Goal: Use online tool/utility

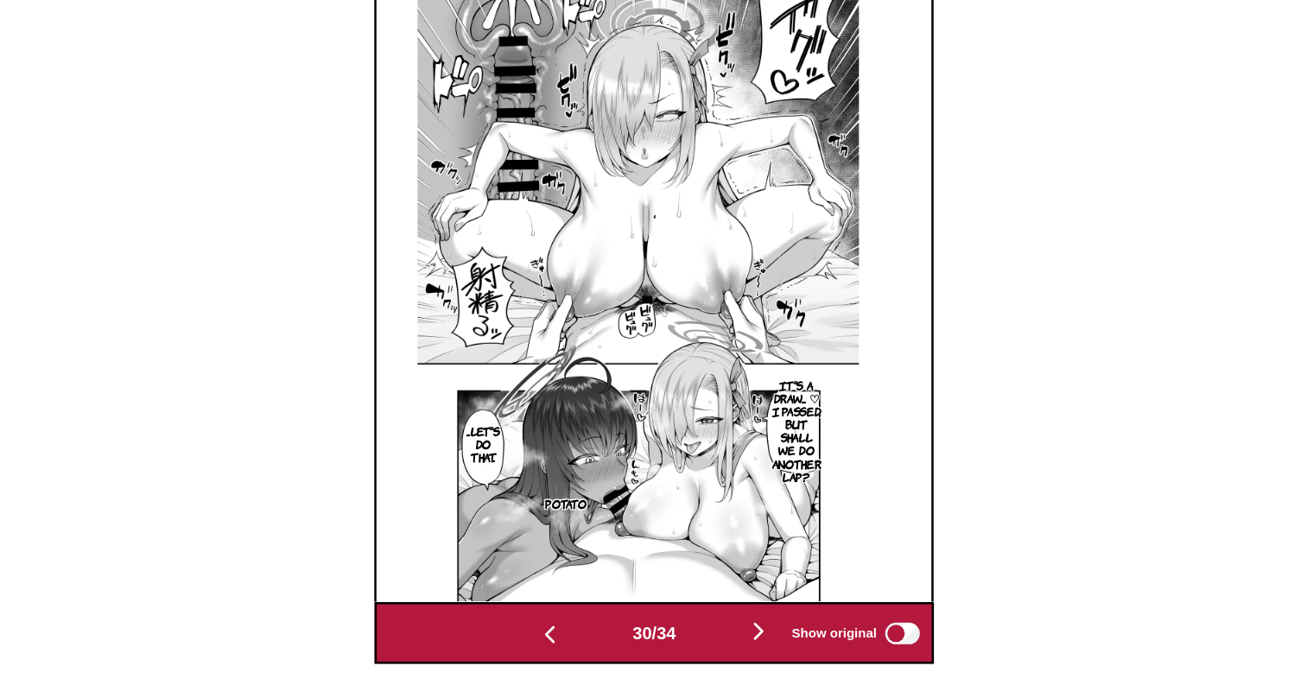
scroll to position [510, 0]
click at [560, 642] on img "button" at bounding box center [570, 641] width 21 height 21
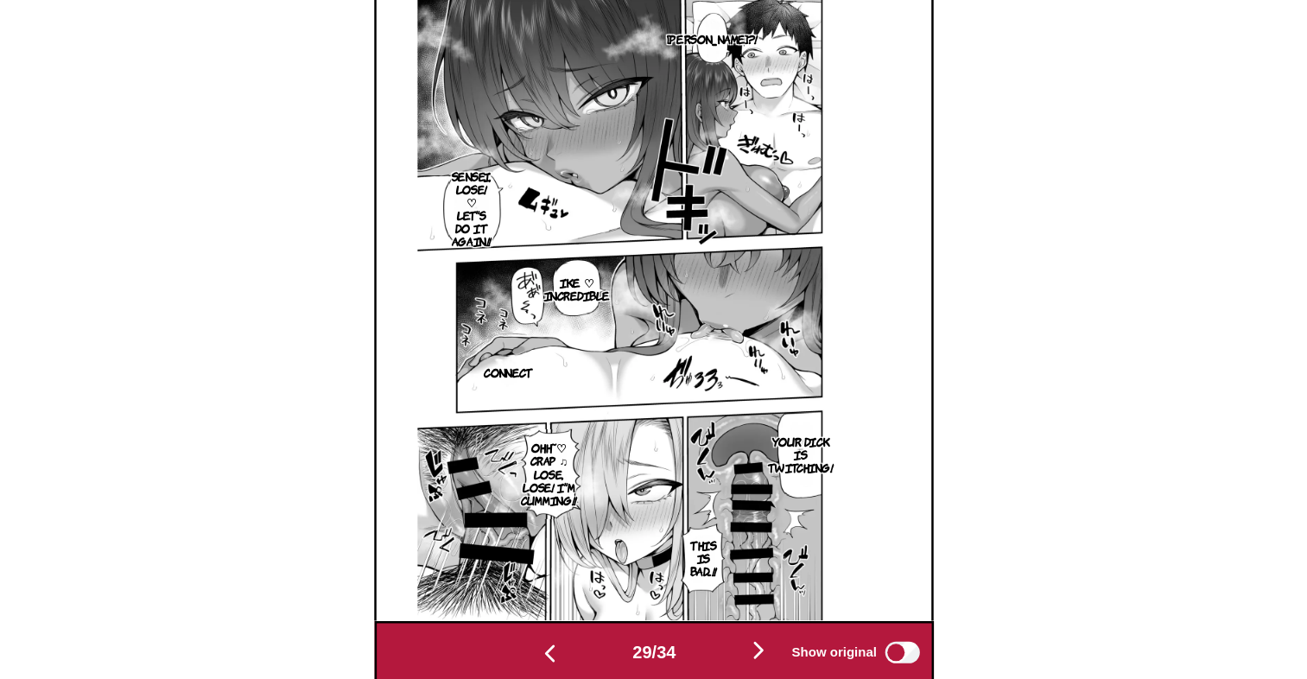
click at [565, 637] on img "button" at bounding box center [570, 641] width 21 height 21
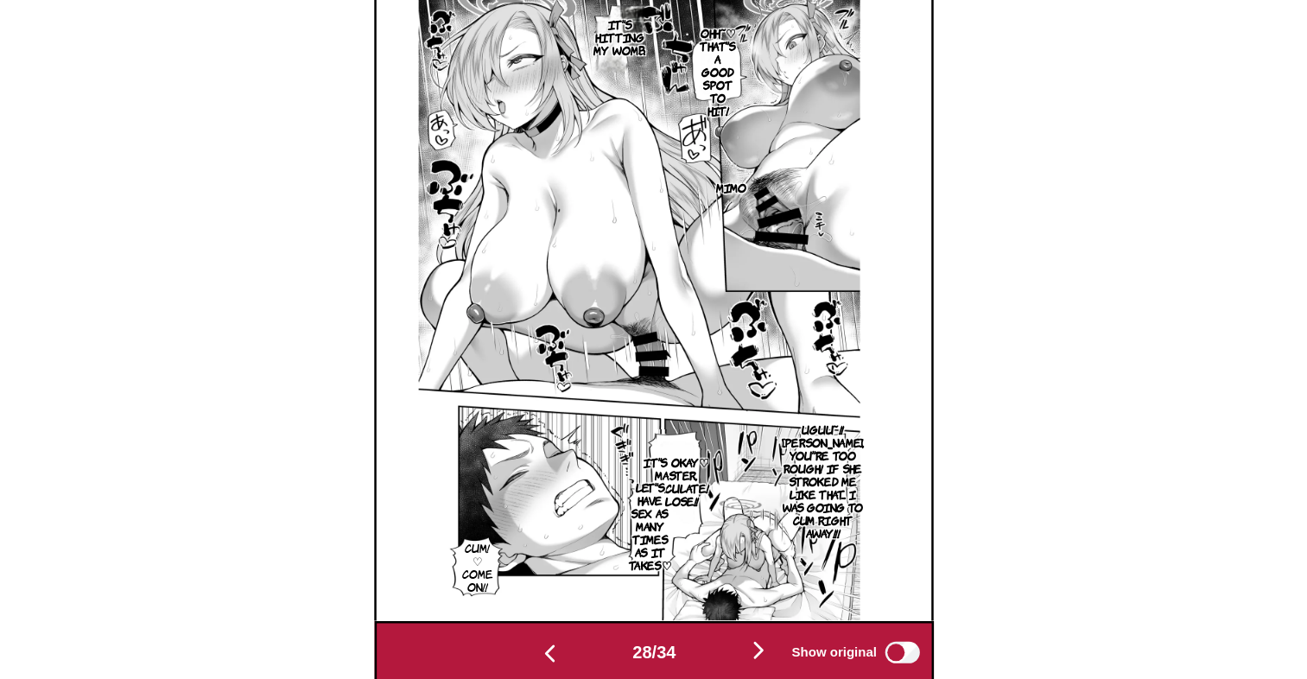
click at [565, 637] on img "button" at bounding box center [570, 641] width 21 height 21
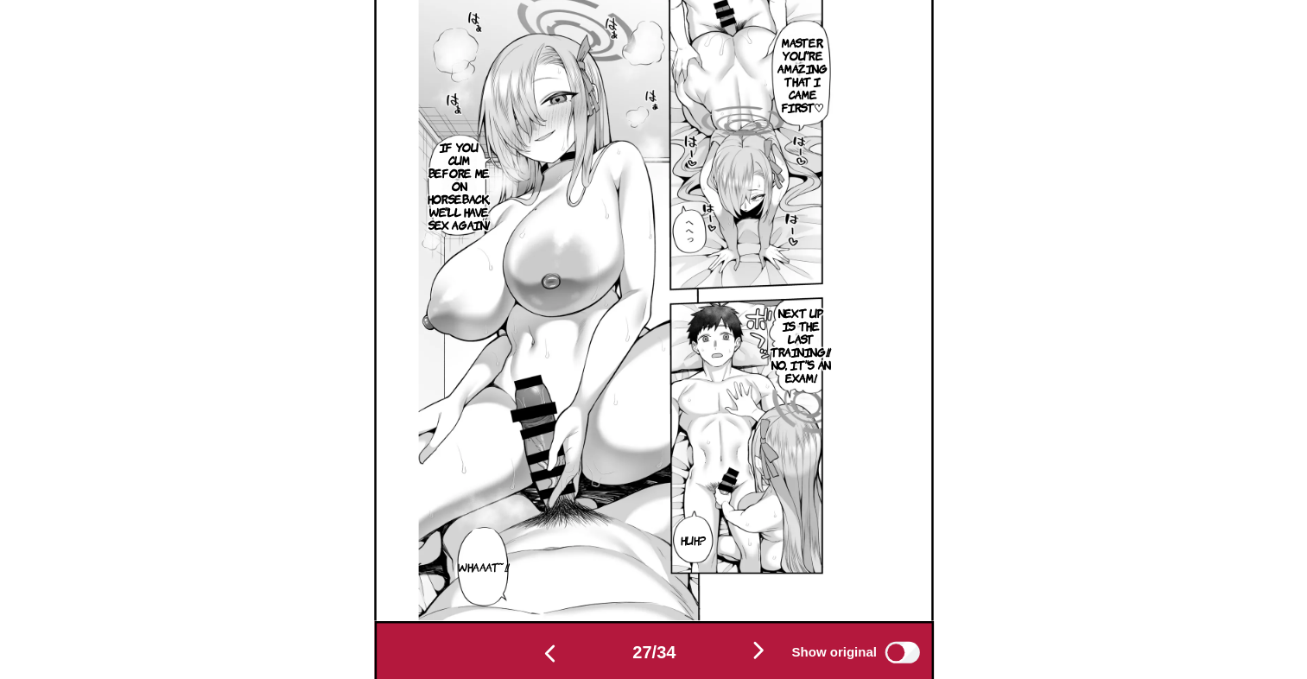
click at [565, 637] on img "button" at bounding box center [570, 641] width 21 height 21
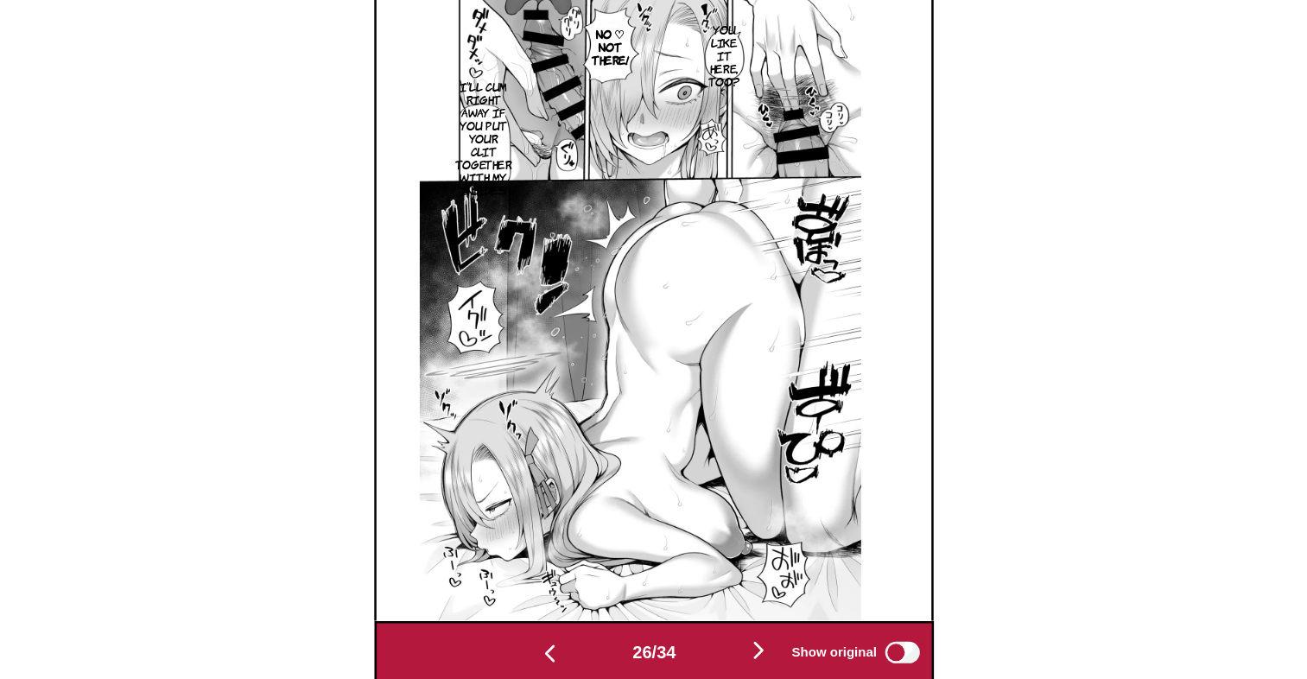
click at [565, 637] on img "button" at bounding box center [570, 641] width 21 height 21
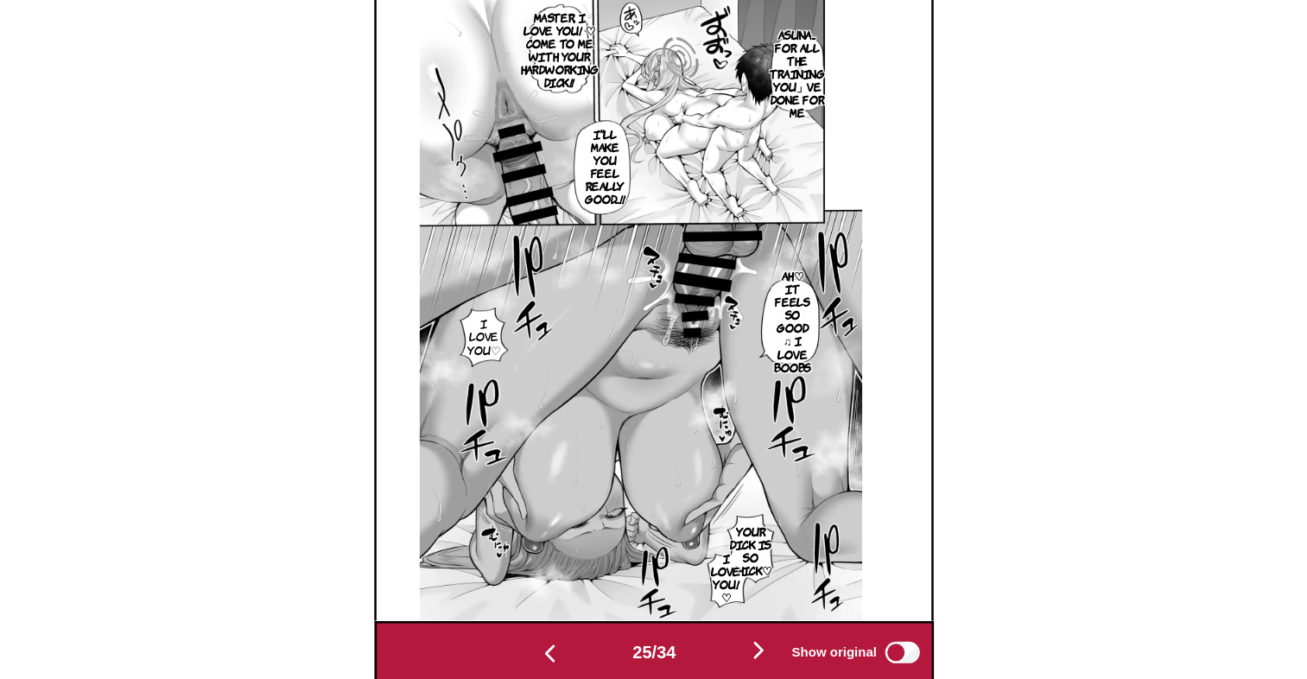
click at [765, 542] on img at bounding box center [642, 366] width 352 height 497
click at [739, 641] on img "button" at bounding box center [736, 639] width 21 height 21
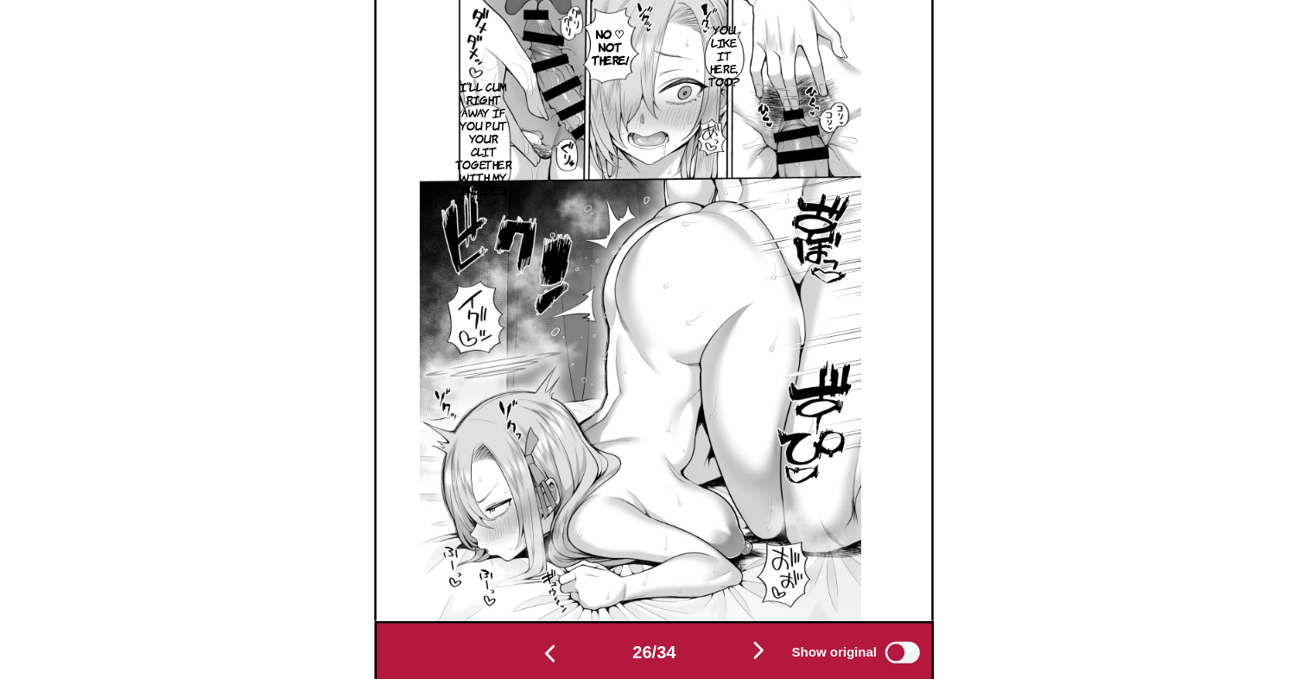
click at [561, 641] on img "button" at bounding box center [570, 641] width 21 height 21
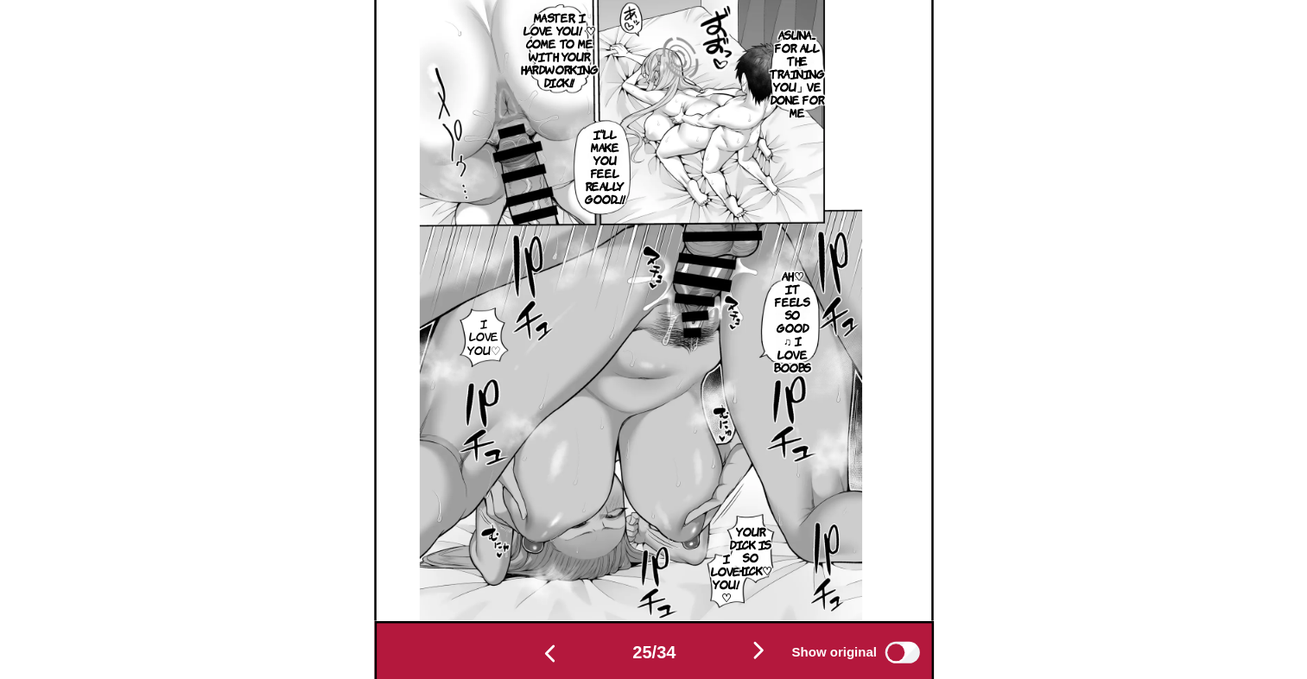
click at [561, 641] on img "button" at bounding box center [570, 641] width 21 height 21
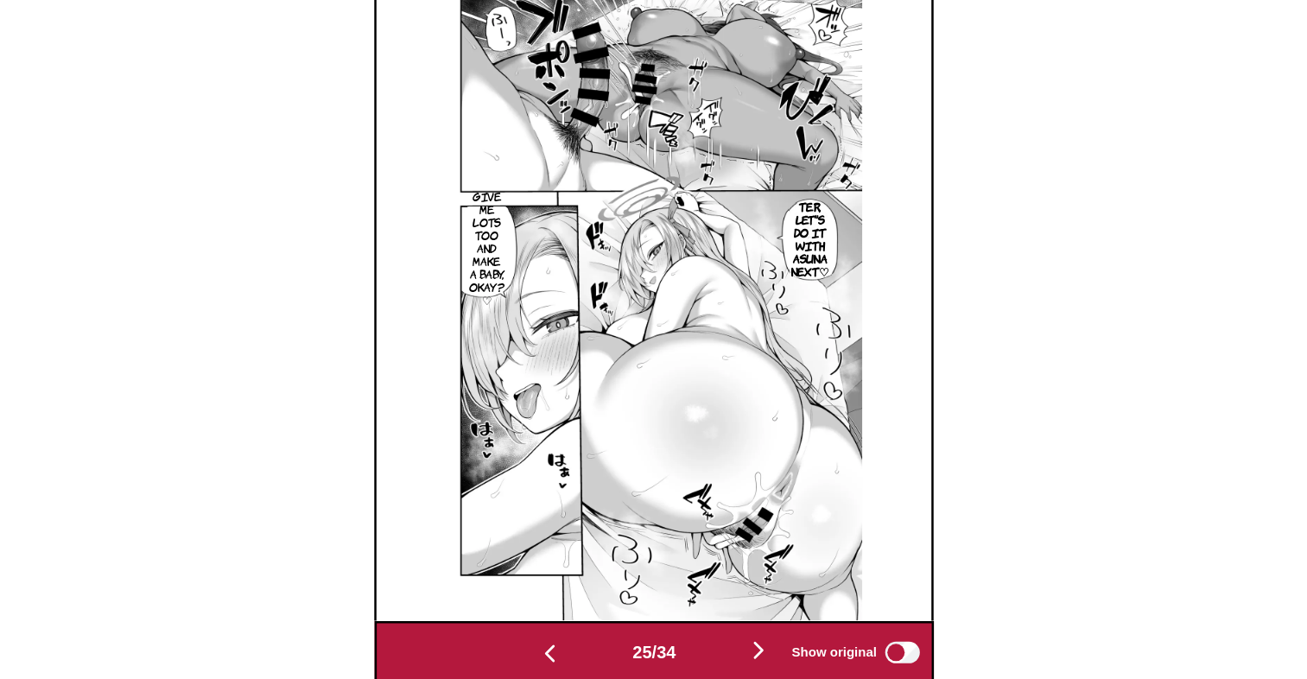
click at [561, 641] on img "button" at bounding box center [570, 641] width 21 height 21
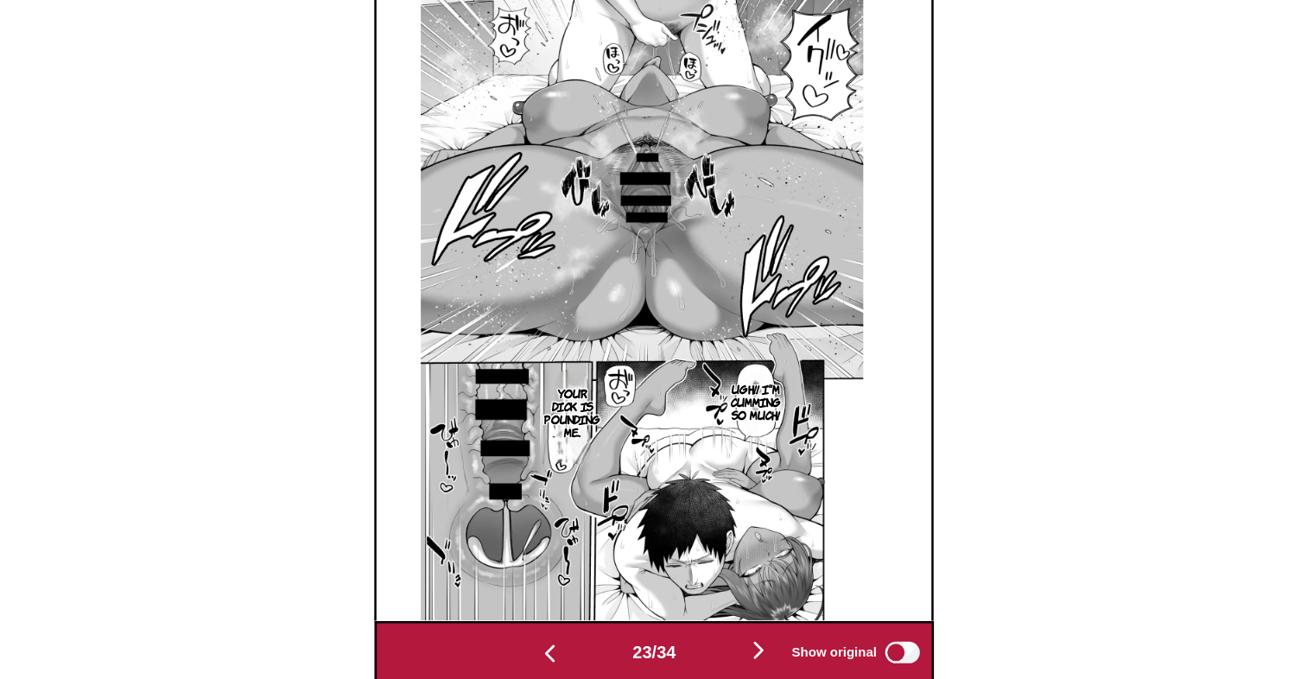
click at [561, 641] on img "button" at bounding box center [570, 641] width 21 height 21
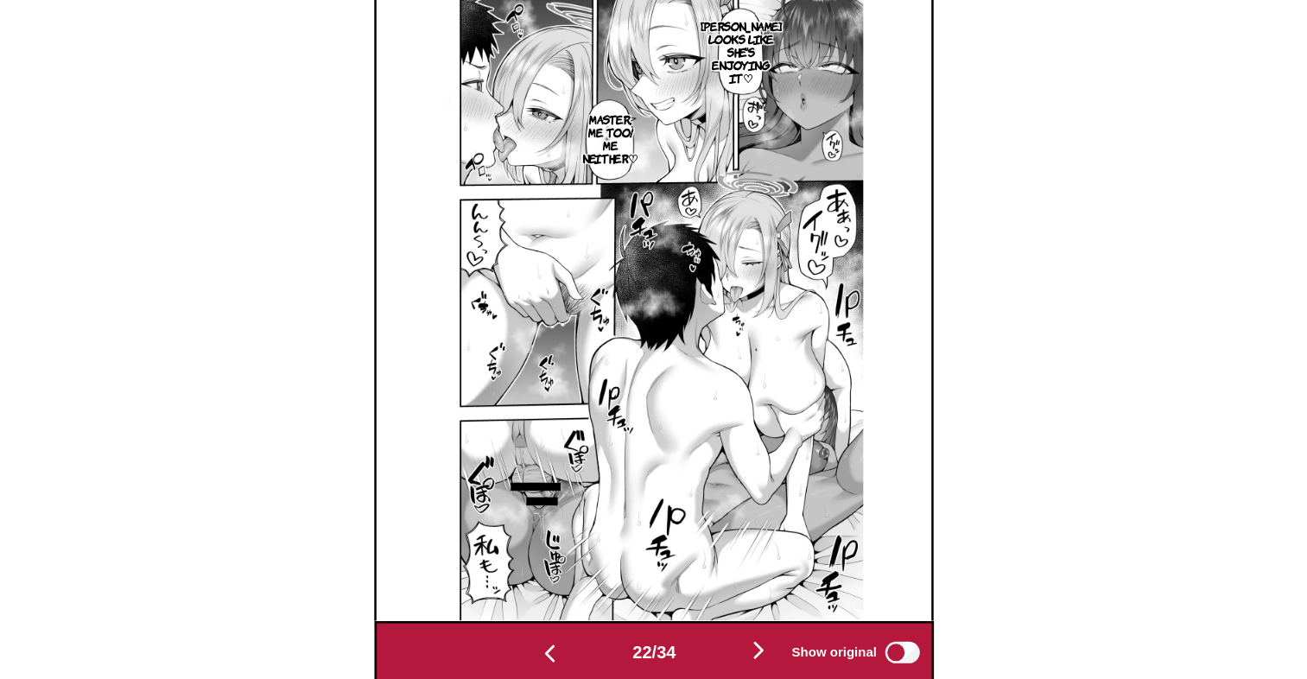
click at [561, 641] on img "button" at bounding box center [570, 641] width 21 height 21
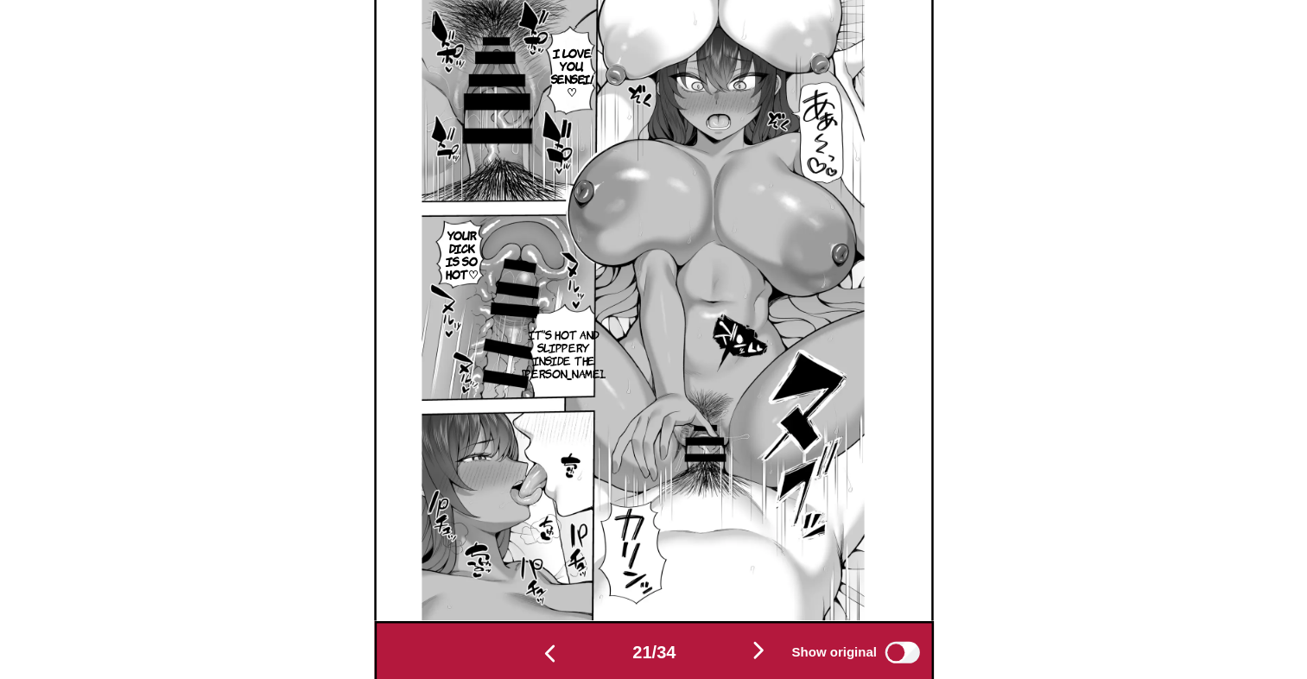
click at [561, 641] on img "button" at bounding box center [570, 641] width 21 height 21
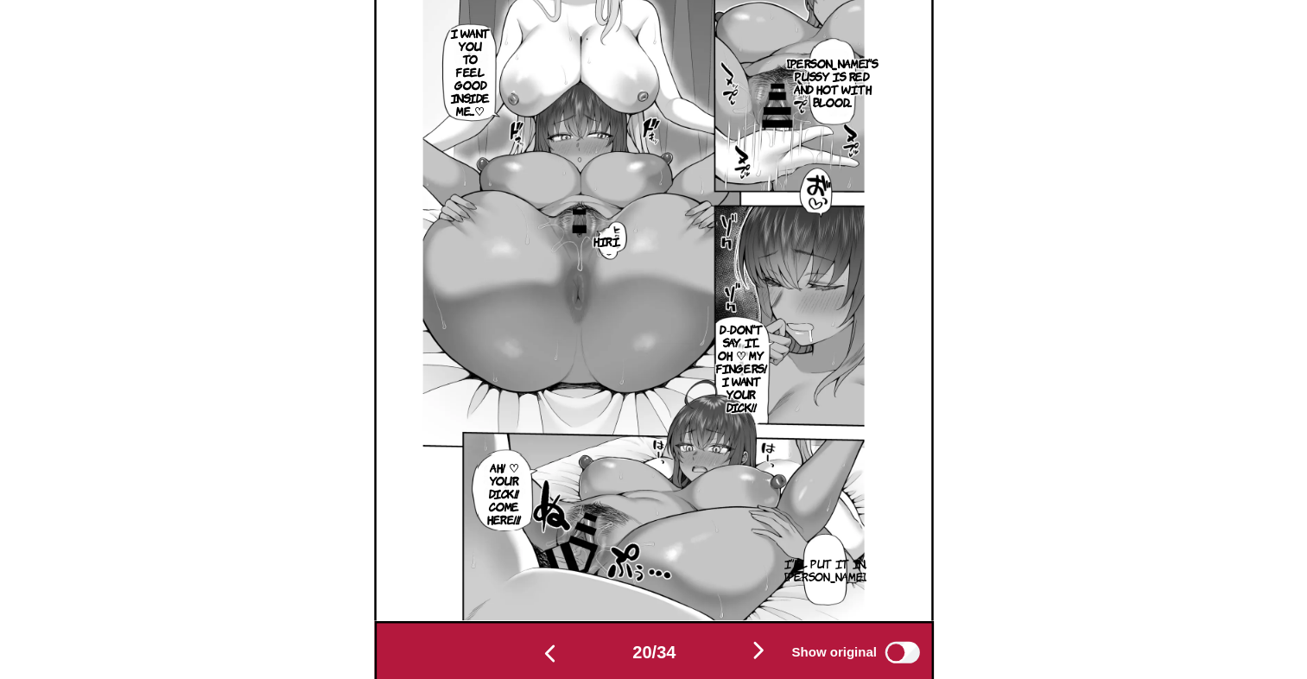
click at [562, 647] on img "button" at bounding box center [570, 641] width 21 height 21
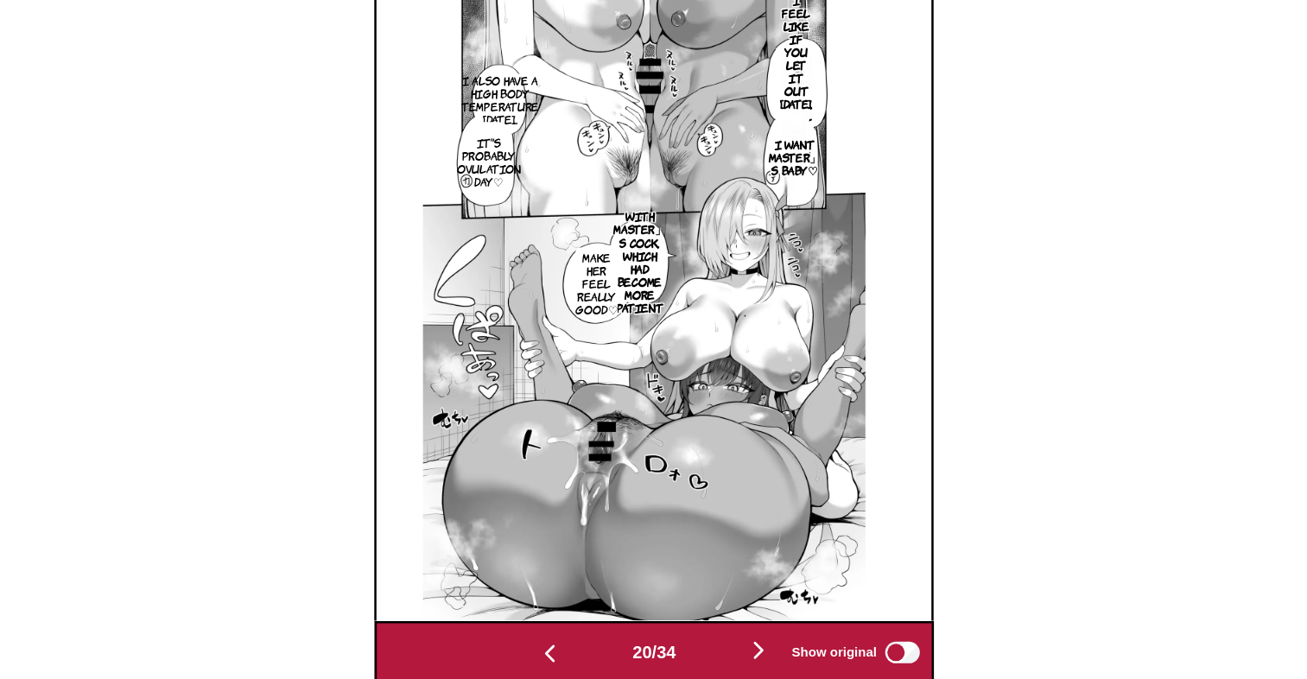
click at [562, 647] on img "button" at bounding box center [570, 641] width 21 height 21
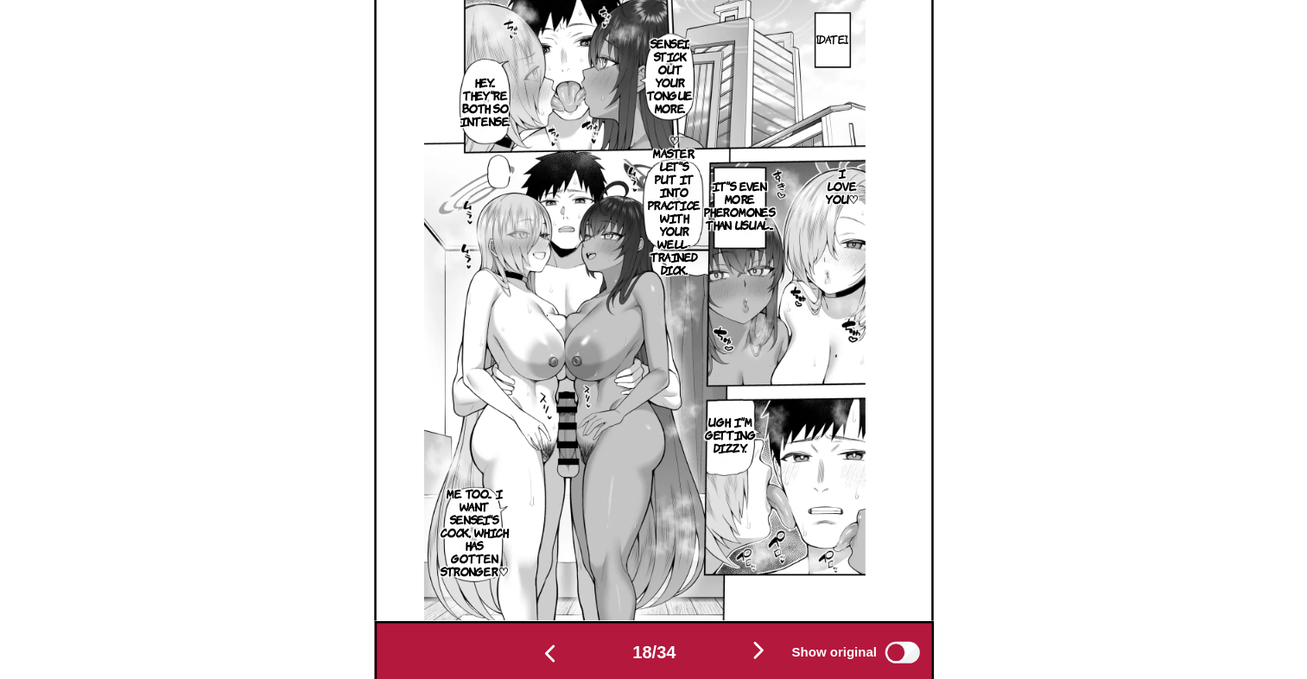
click at [562, 647] on img "button" at bounding box center [570, 641] width 21 height 21
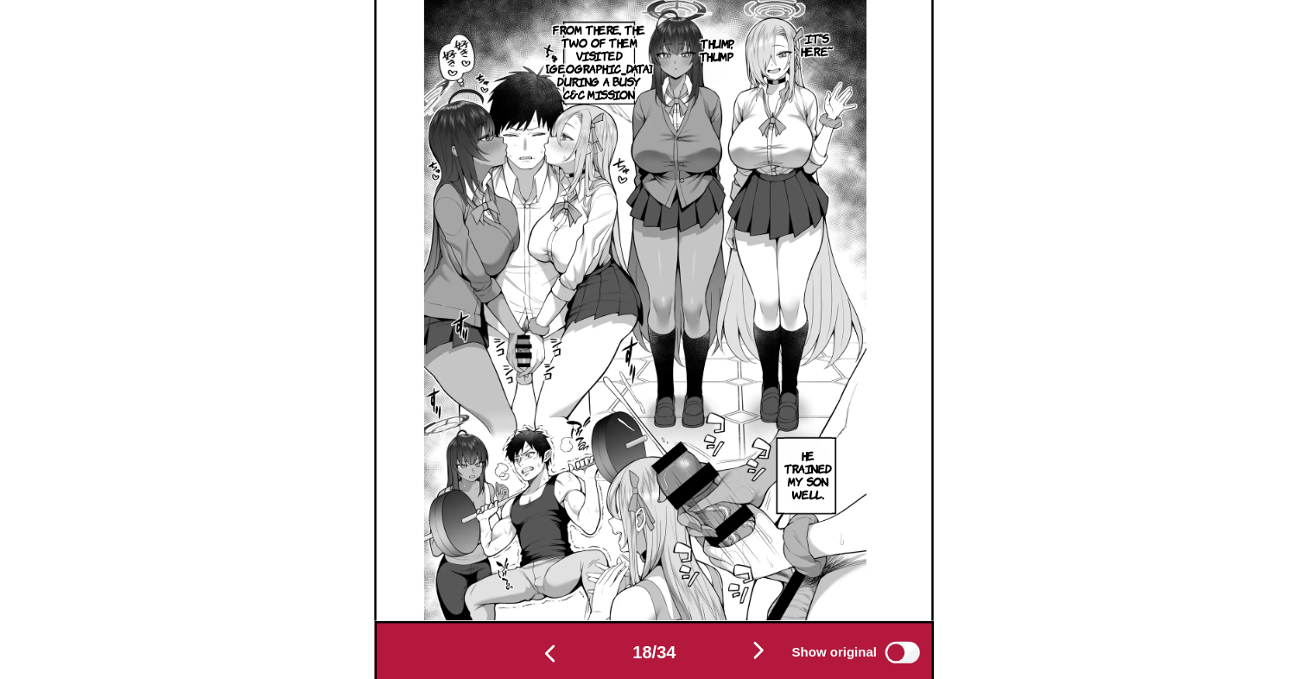
click at [562, 647] on img "button" at bounding box center [570, 641] width 21 height 21
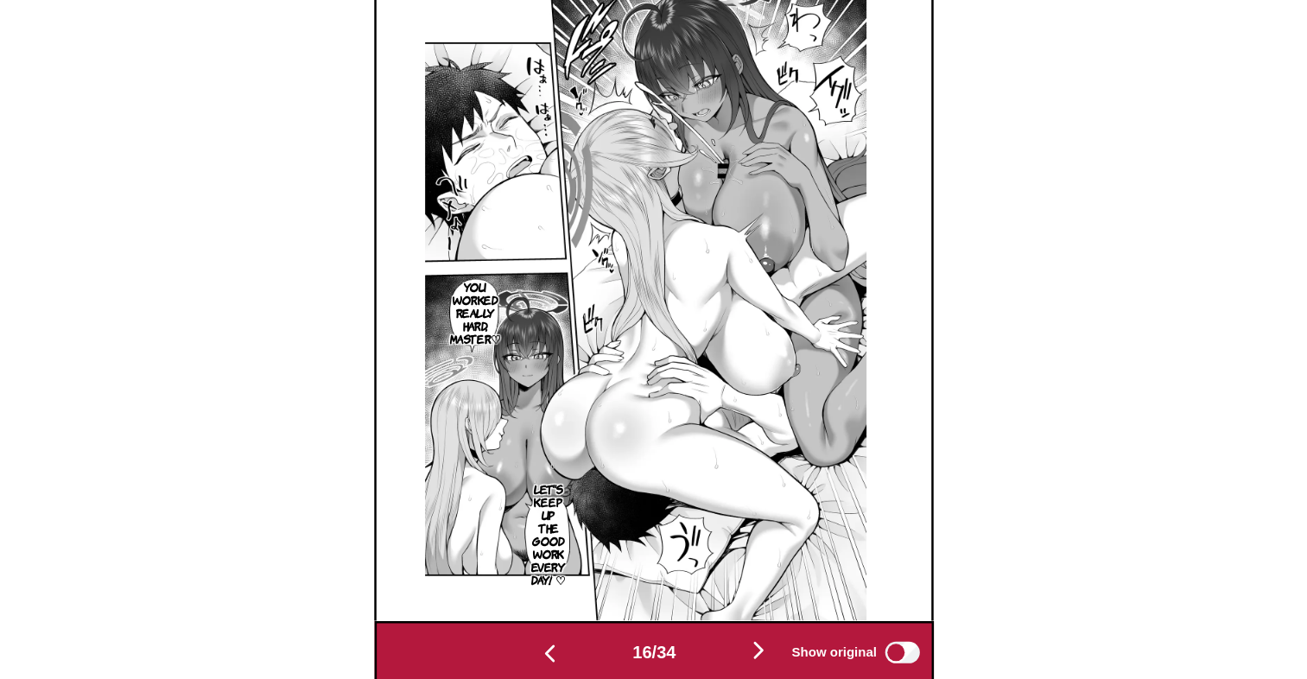
click at [562, 647] on img "button" at bounding box center [570, 641] width 21 height 21
